Goal: Submit feedback/report problem

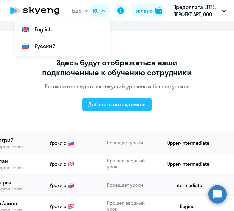
click at [112, 103] on div "Добавить сотрудников" at bounding box center [116, 103] width 57 height 7
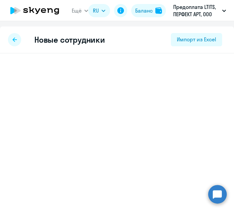
select select "english_adult_not_native_speaker"
select select "7"
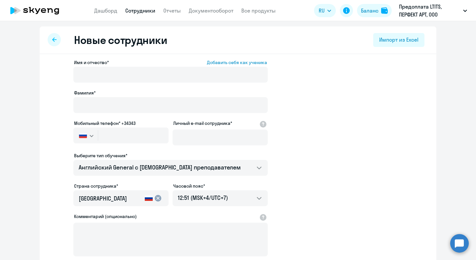
click at [57, 42] on div at bounding box center [54, 39] width 13 height 13
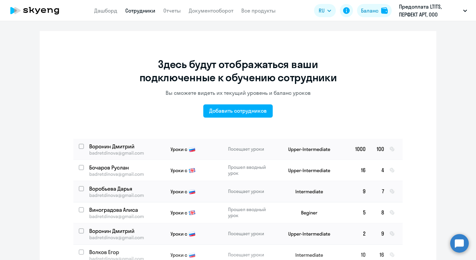
click at [456, 251] on circle at bounding box center [459, 243] width 18 height 18
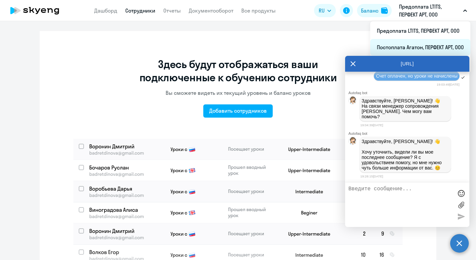
click at [426, 47] on li "Постоплата Агатон, ПЕРФЕКТ АРТ, ООО" at bounding box center [420, 47] width 100 height 17
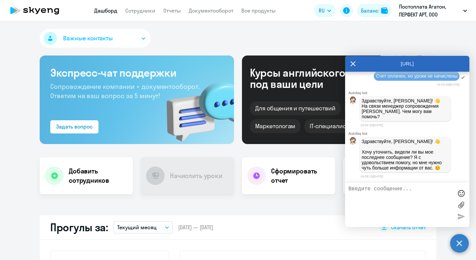
click at [413, 203] on textarea at bounding box center [400, 205] width 104 height 38
type textarea "P"
select select "30"
type textarea "P"
type textarea "Здравствуйте! До сих пор не начислились уроки"
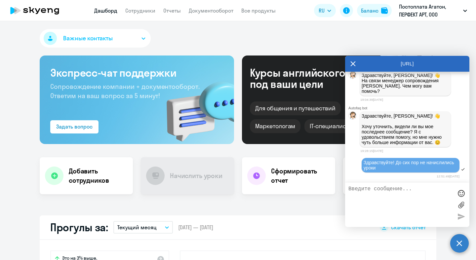
scroll to position [2530, 0]
